Goal: Navigation & Orientation: Find specific page/section

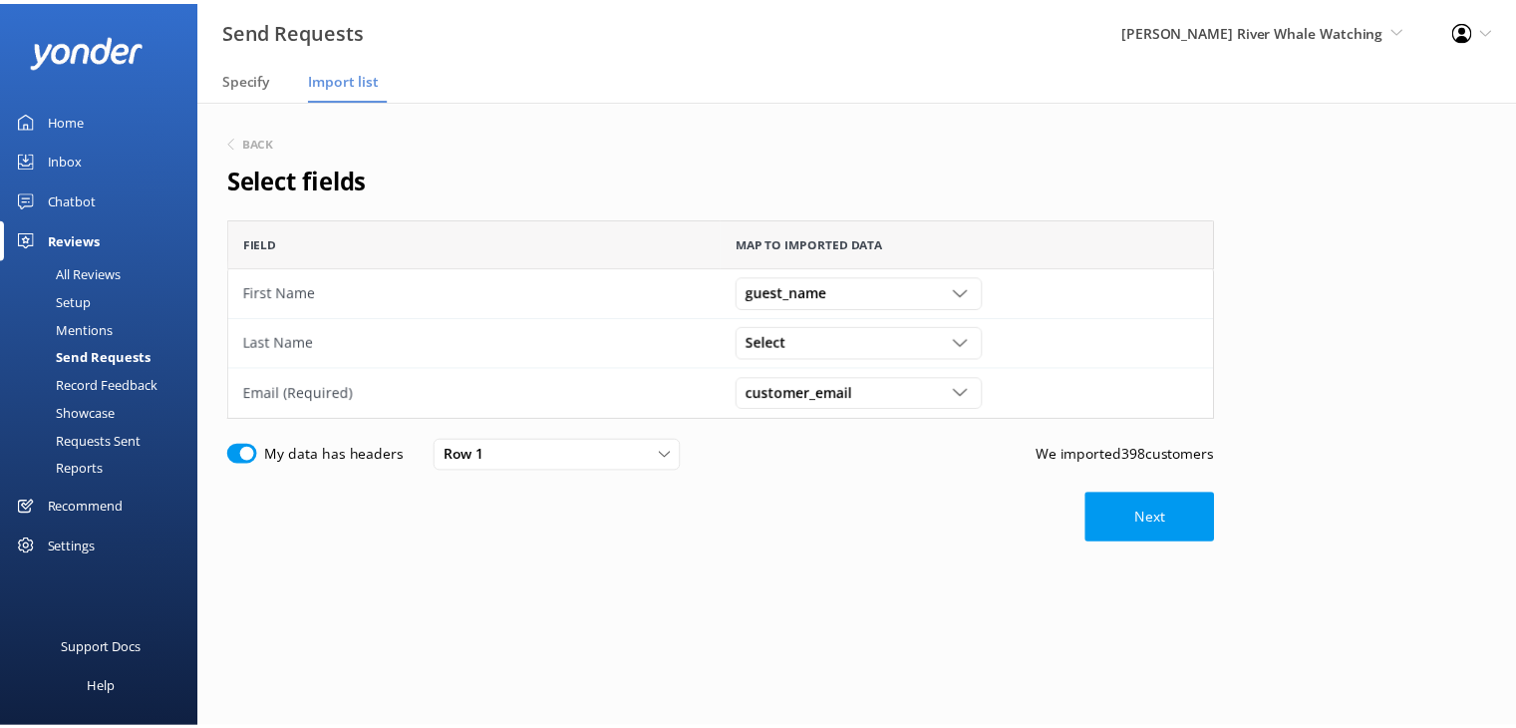
scroll to position [184, 981]
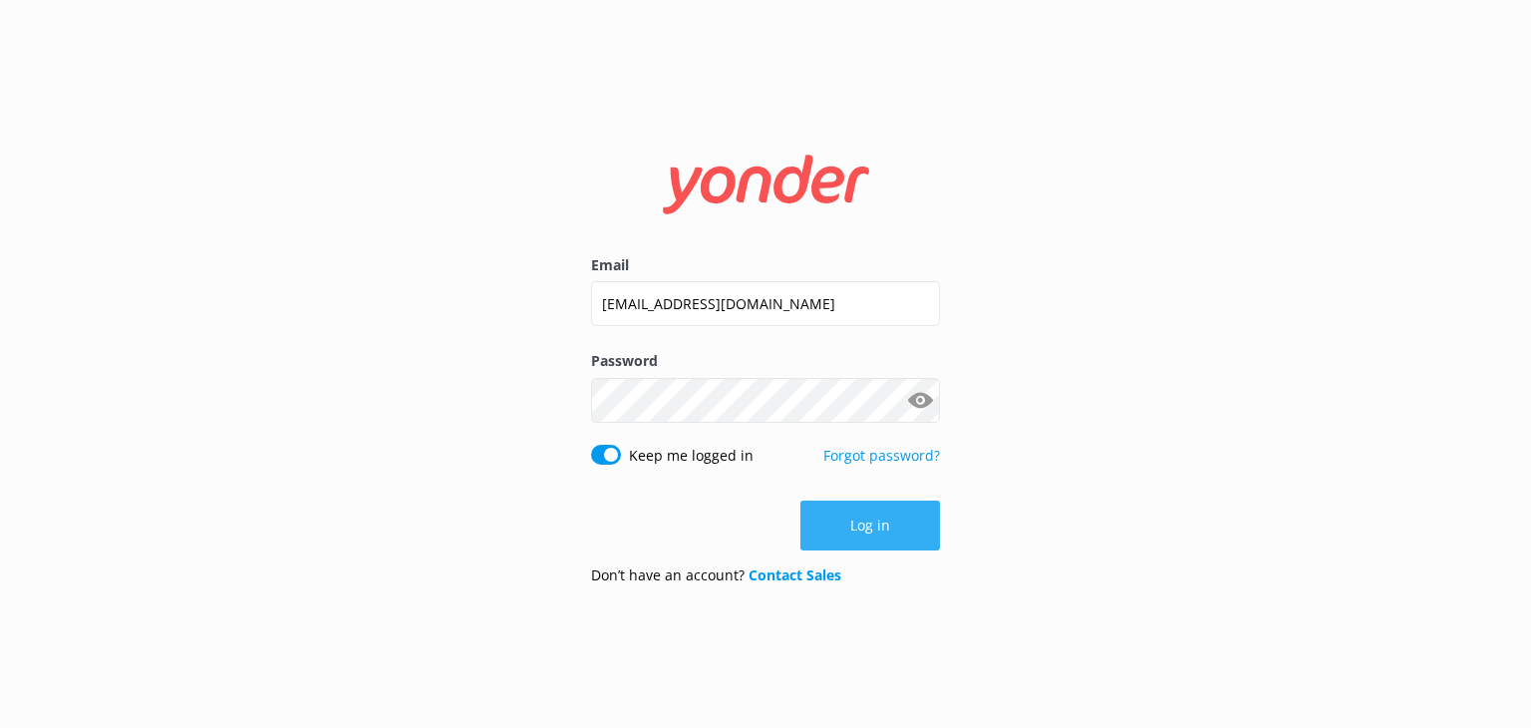
click at [874, 523] on button "Log in" at bounding box center [870, 525] width 140 height 50
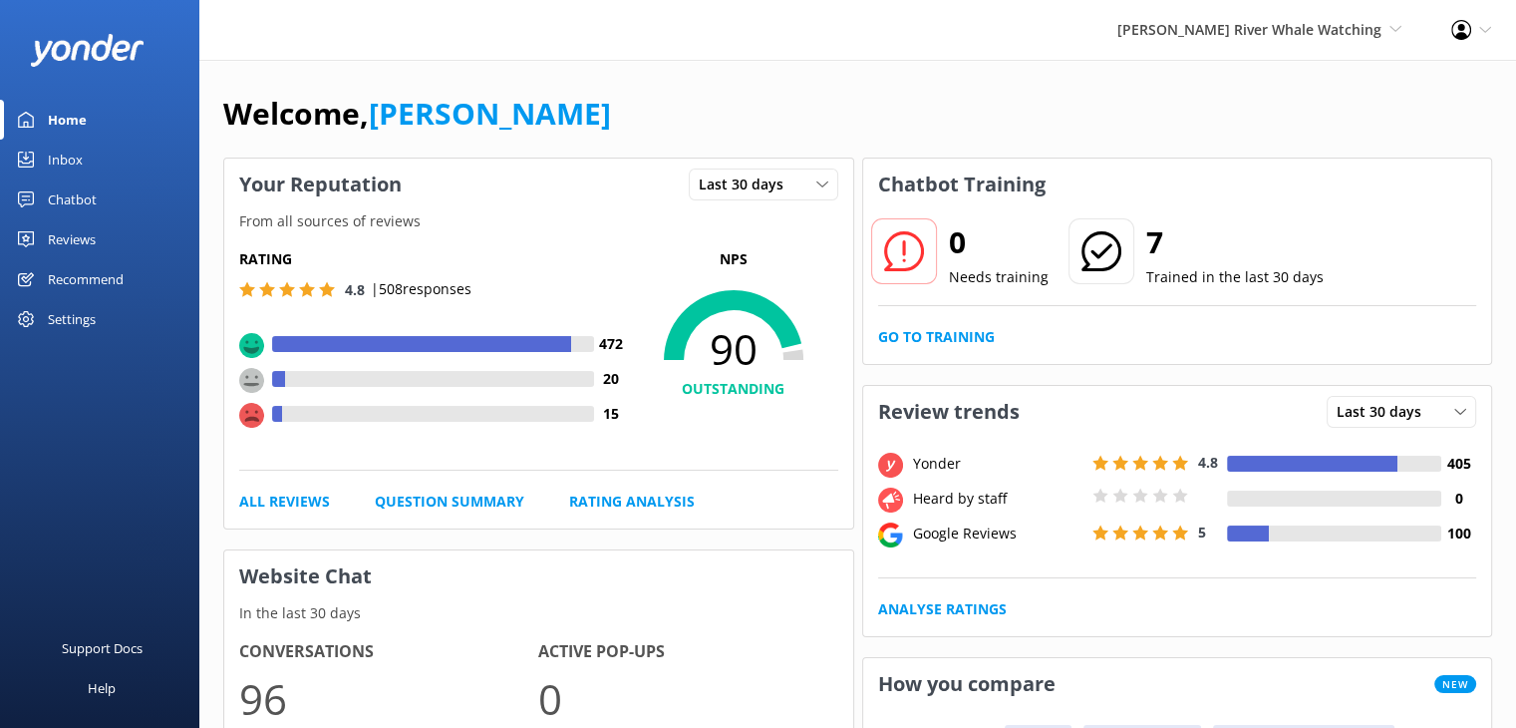
click at [73, 240] on div "Reviews" at bounding box center [72, 239] width 48 height 40
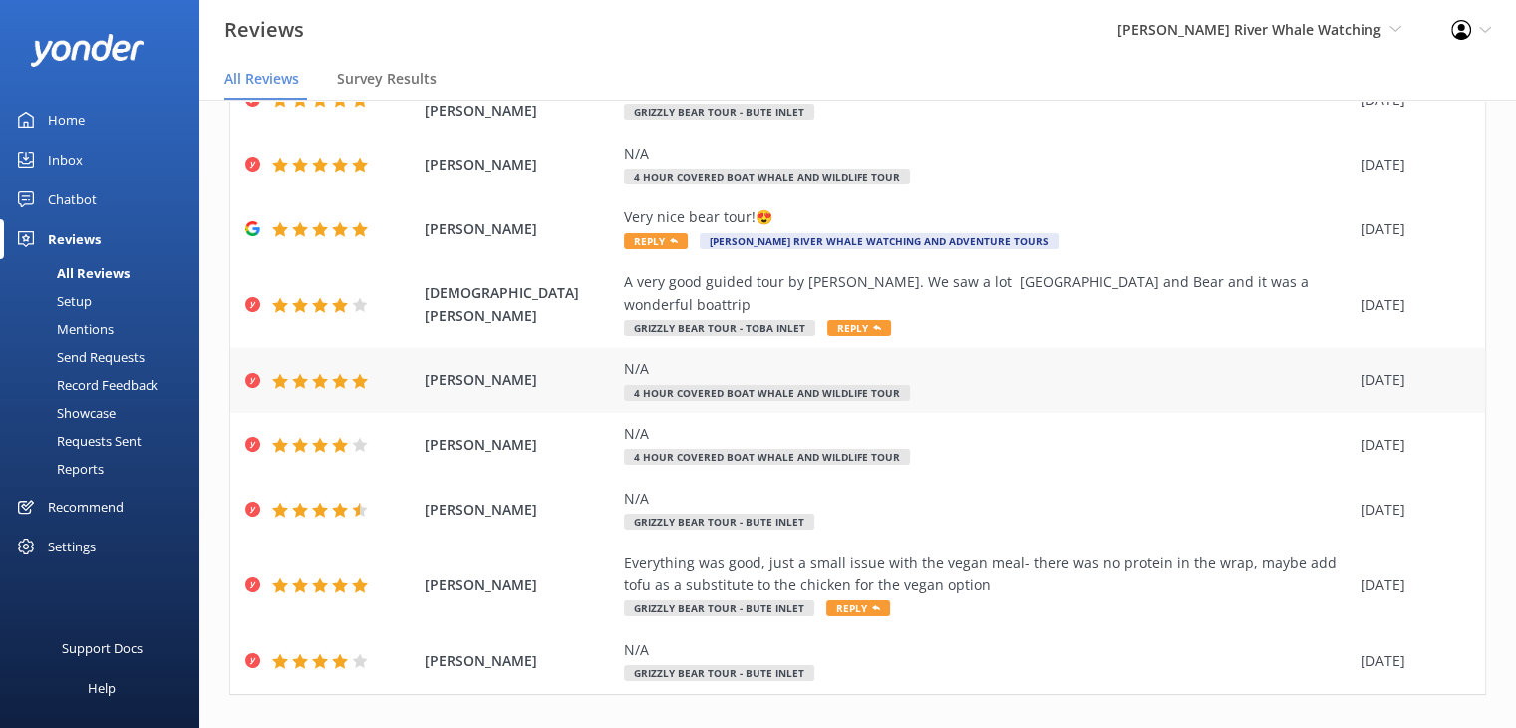
scroll to position [227, 0]
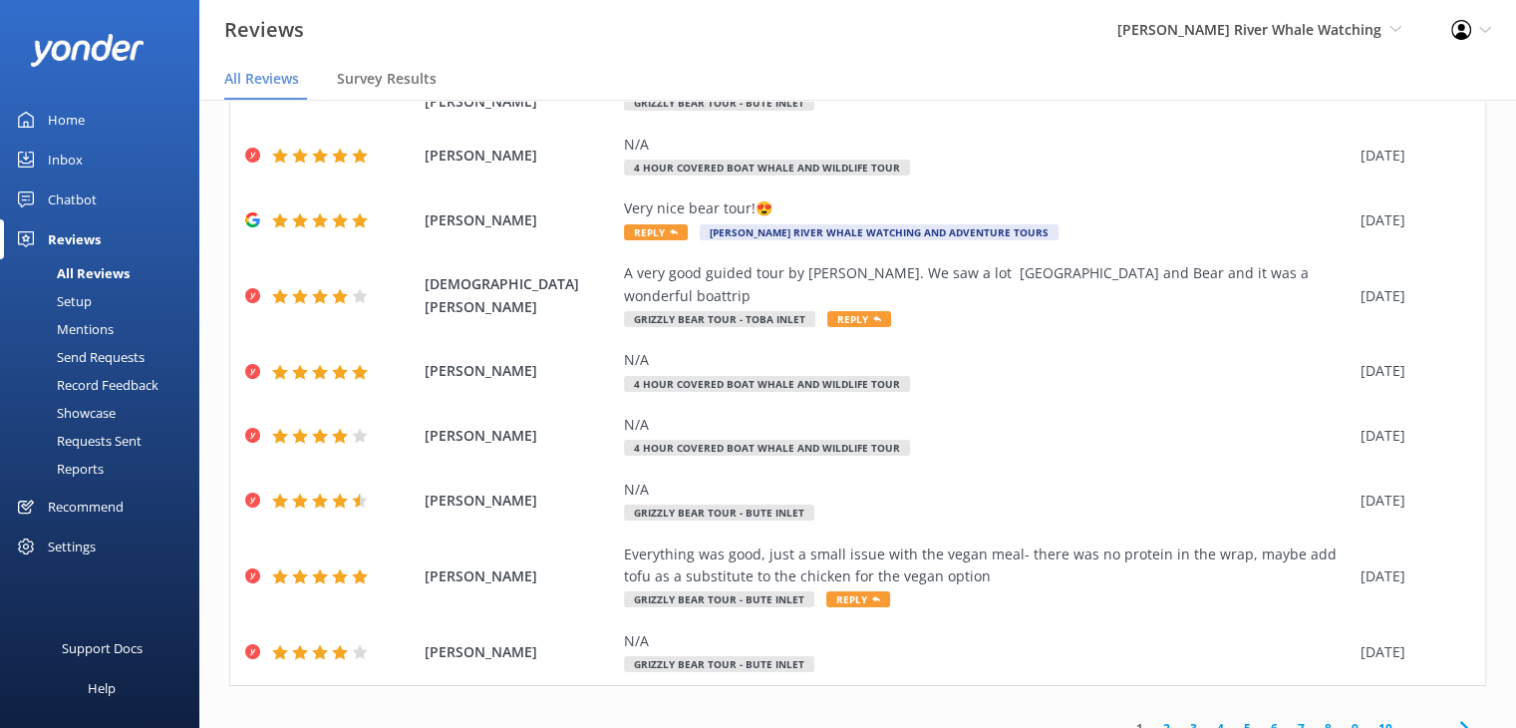
click at [1154, 719] on link "2" at bounding box center [1166, 728] width 27 height 19
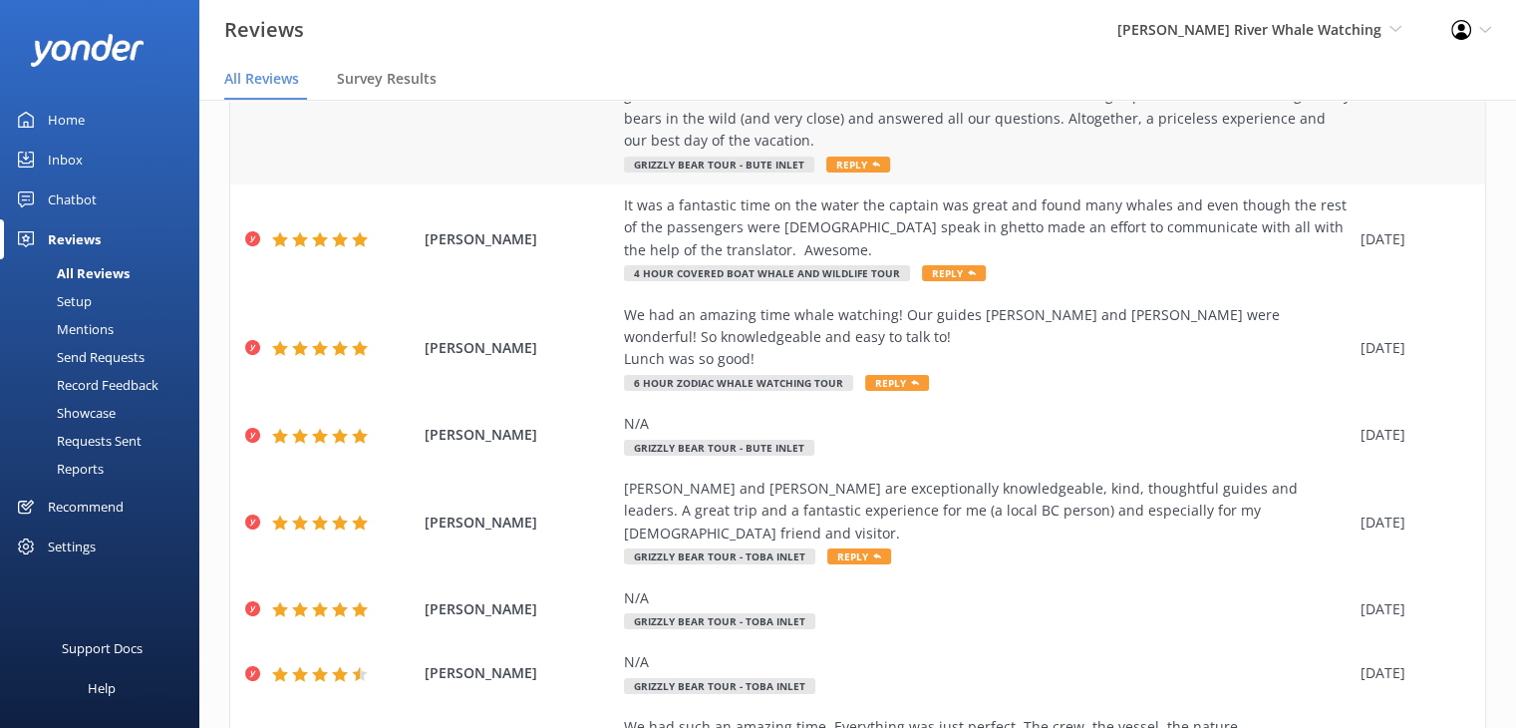
scroll to position [585, 0]
